Goal: Task Accomplishment & Management: Complete application form

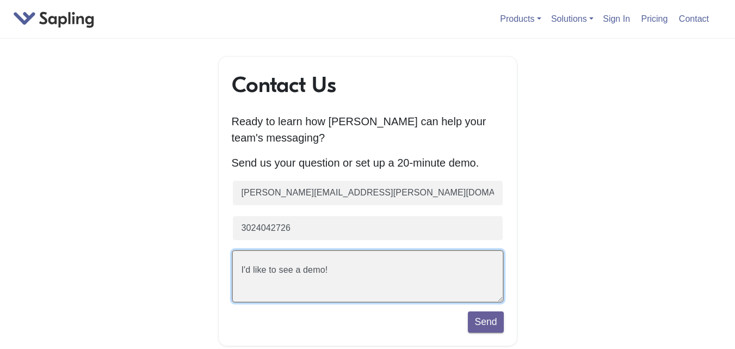
click at [300, 264] on textarea "I'd like to see a demo!" at bounding box center [368, 276] width 272 height 53
paste textarea "Hello Team, We provide full-time lead generation services via a Dedicated Profe…"
type textarea "I'd like to see aHello Team, We provide full-time lead generation services via …"
paste textarea "Hello Team, We provide full-time lead generation services via a Dedicated Profe…"
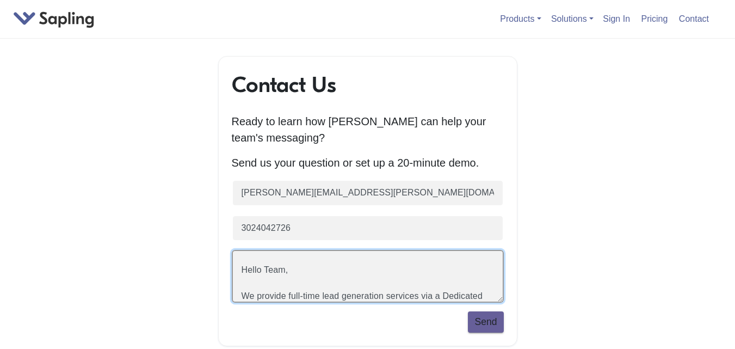
type textarea "Hello Team, We provide full-time lead generation services via a Dedicated Profe…"
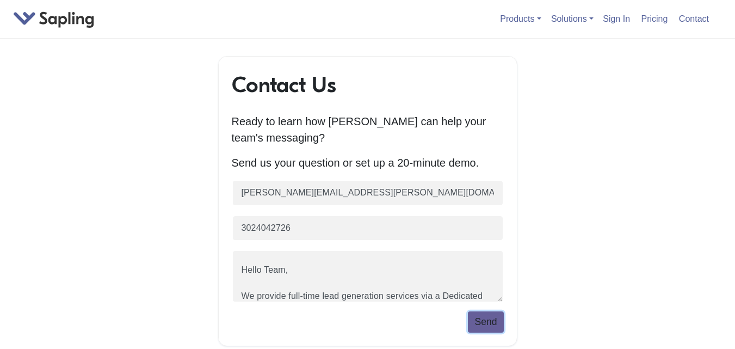
click at [480, 331] on button "Send" at bounding box center [485, 321] width 35 height 21
